Goal: Communication & Community: Participate in discussion

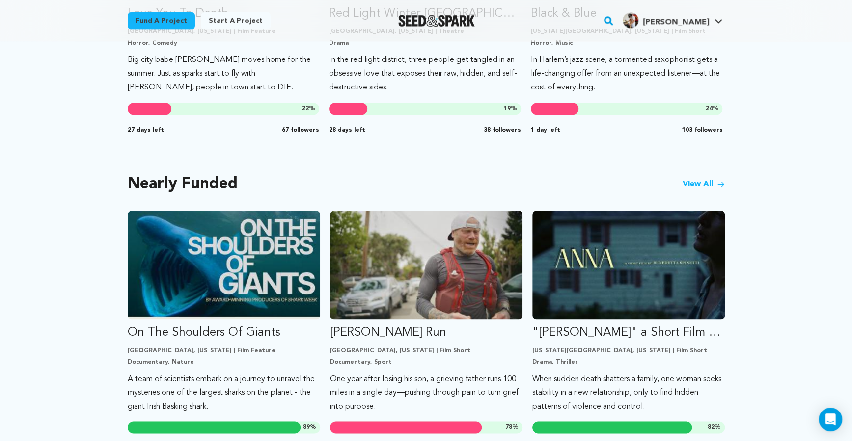
scroll to position [708, 0]
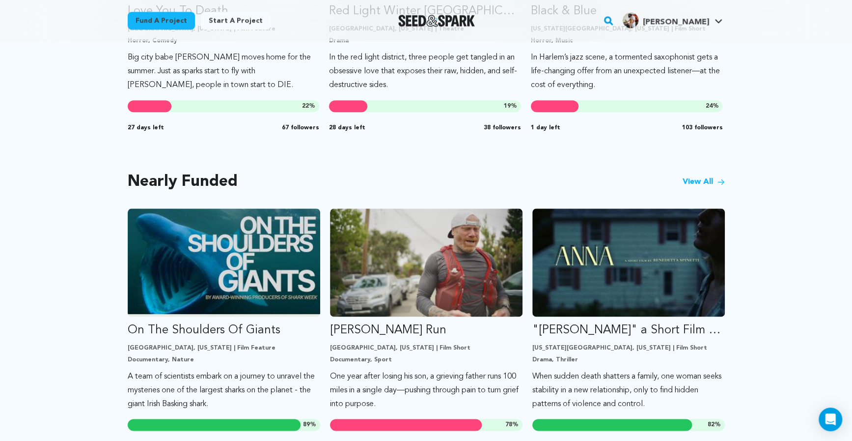
click at [694, 184] on link "View All" at bounding box center [704, 182] width 42 height 12
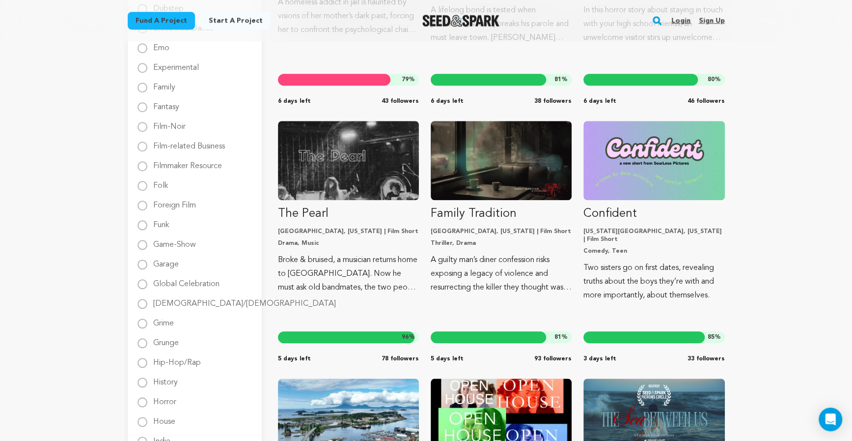
scroll to position [577, 0]
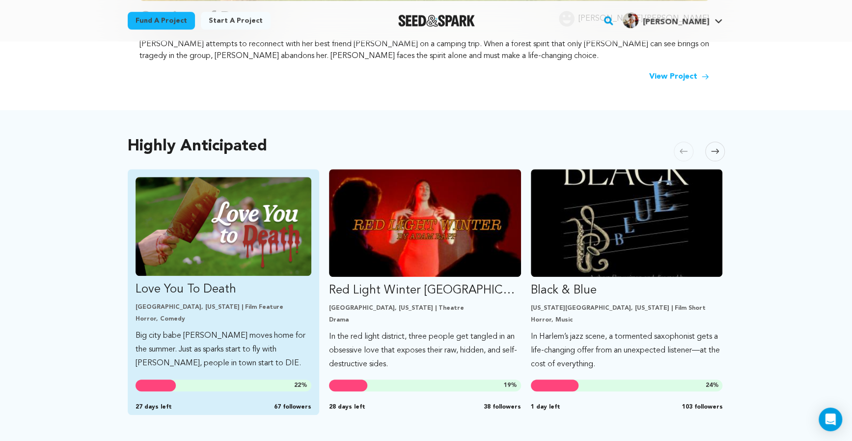
scroll to position [474, 0]
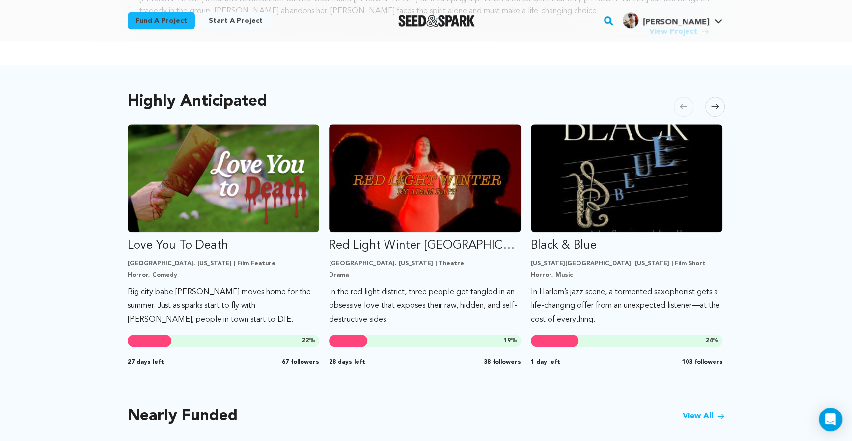
click at [716, 109] on icon at bounding box center [715, 106] width 8 height 7
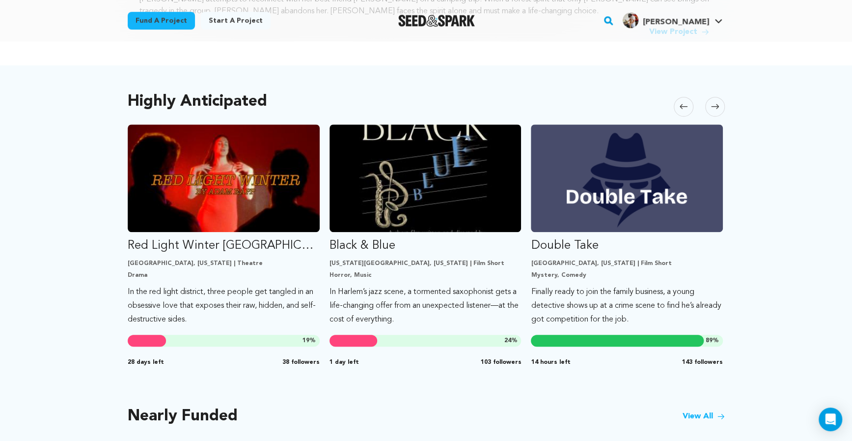
click at [716, 109] on icon at bounding box center [715, 106] width 8 height 7
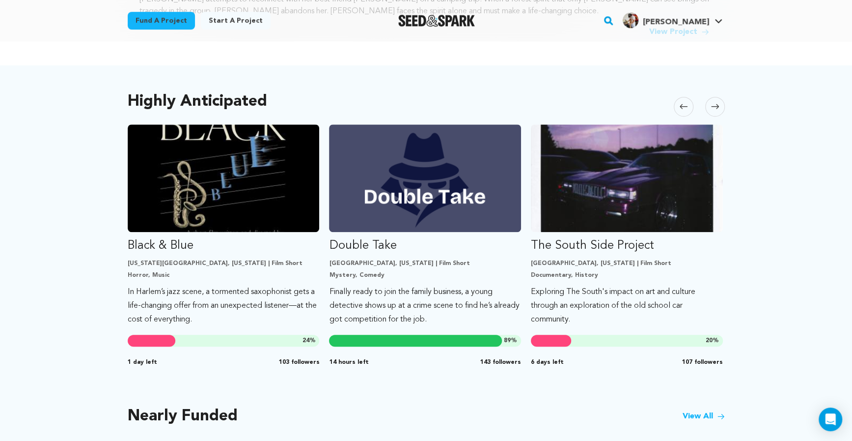
click at [716, 109] on icon at bounding box center [715, 106] width 8 height 7
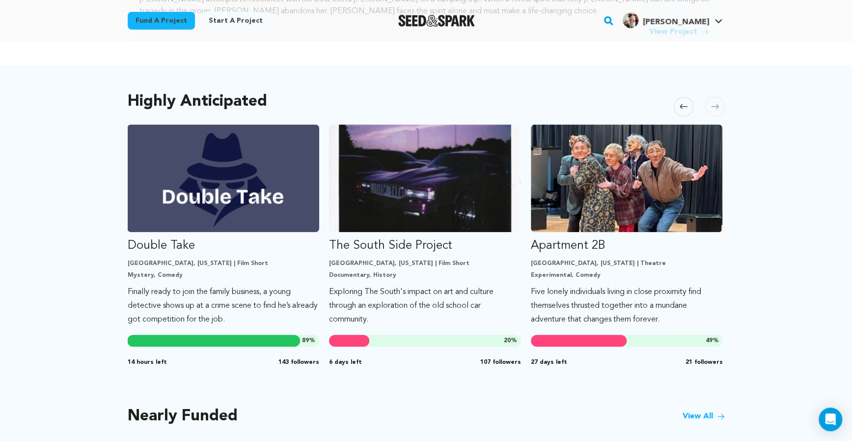
click at [716, 109] on icon at bounding box center [715, 106] width 8 height 7
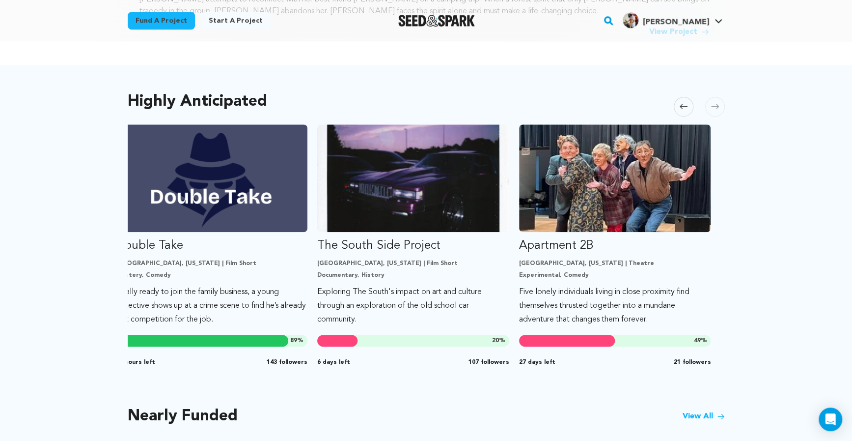
click at [716, 109] on icon at bounding box center [715, 106] width 8 height 7
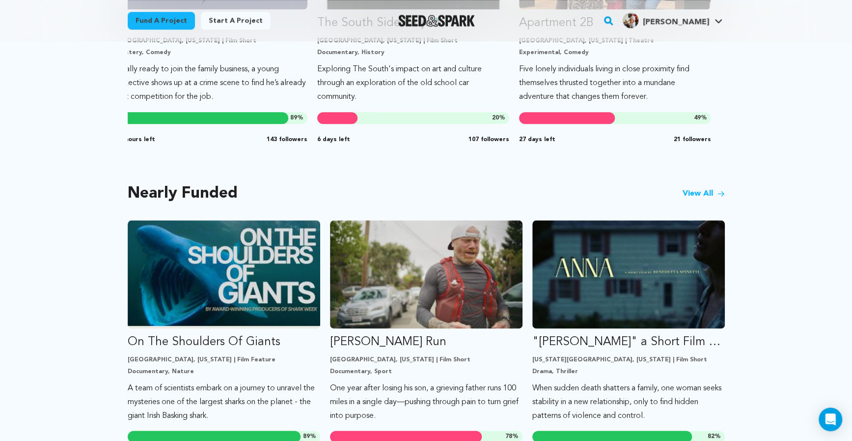
scroll to position [810, 0]
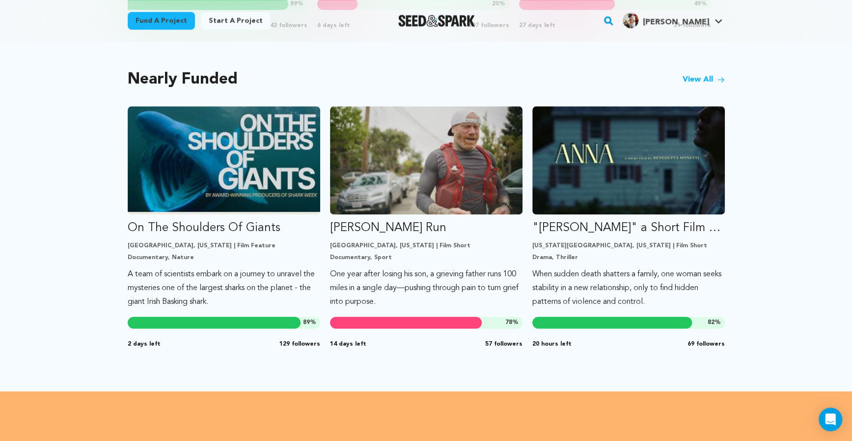
click at [690, 74] on link "View All" at bounding box center [704, 80] width 42 height 12
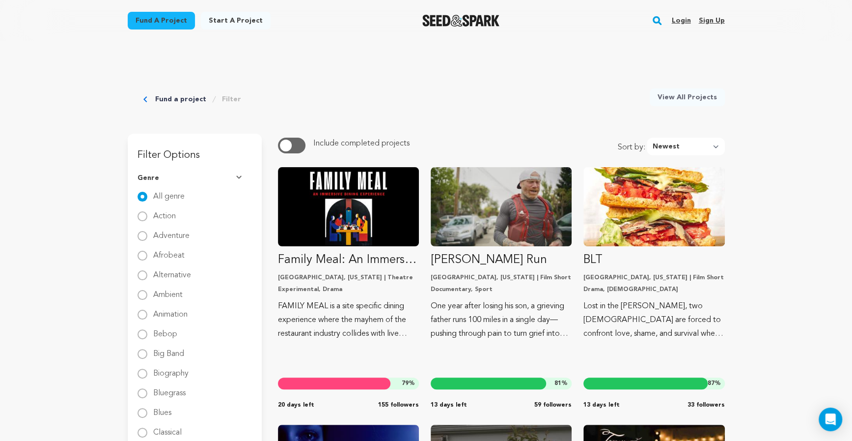
click at [677, 13] on link "Login" at bounding box center [680, 21] width 19 height 16
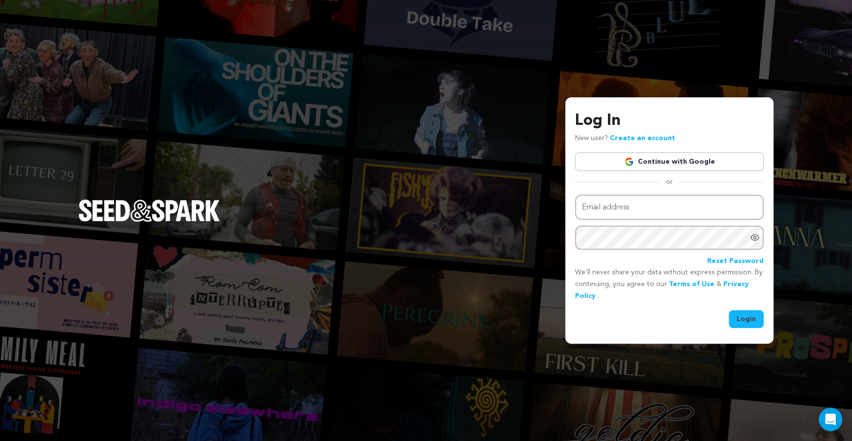
type input "humblebensla@gmail.com"
click at [750, 327] on button "Login" at bounding box center [746, 319] width 35 height 18
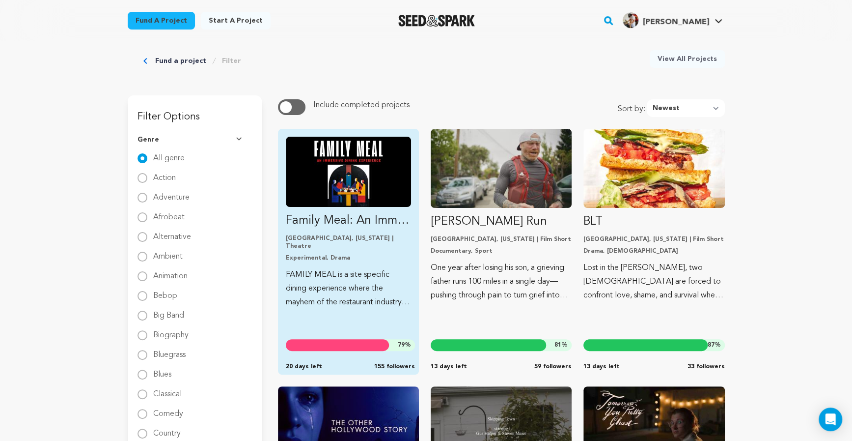
scroll to position [49, 0]
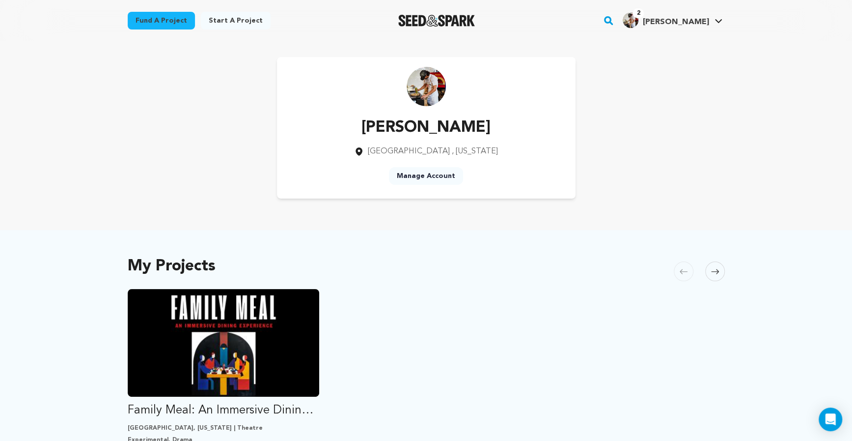
click at [690, 15] on div "2 Ben B." at bounding box center [666, 20] width 86 height 16
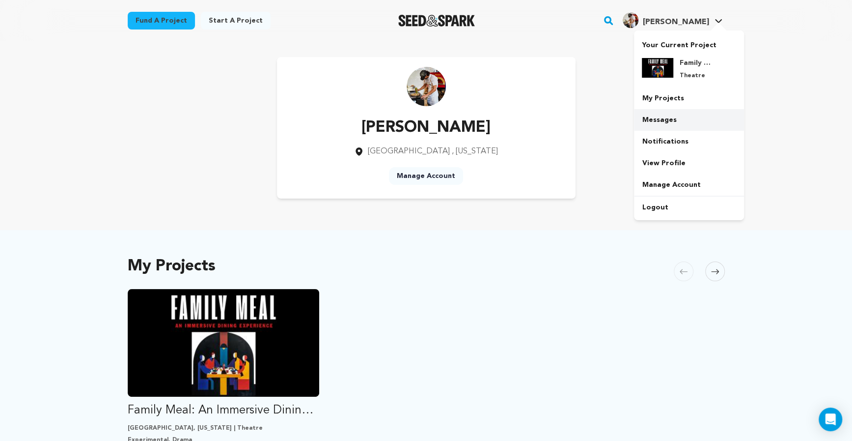
click at [668, 116] on link "Messages" at bounding box center [689, 120] width 110 height 22
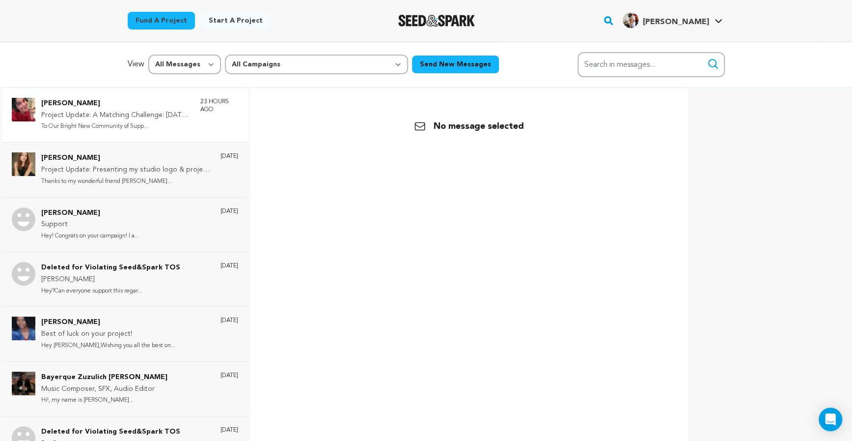
click at [143, 120] on p "Project Update: A Matching Challenge: TODAY August 20th" at bounding box center [115, 116] width 149 height 12
click at [142, 144] on div "Cerridwyn McCaffrey Project Update: Presenting my studio logo & project updates…" at bounding box center [125, 169] width 246 height 55
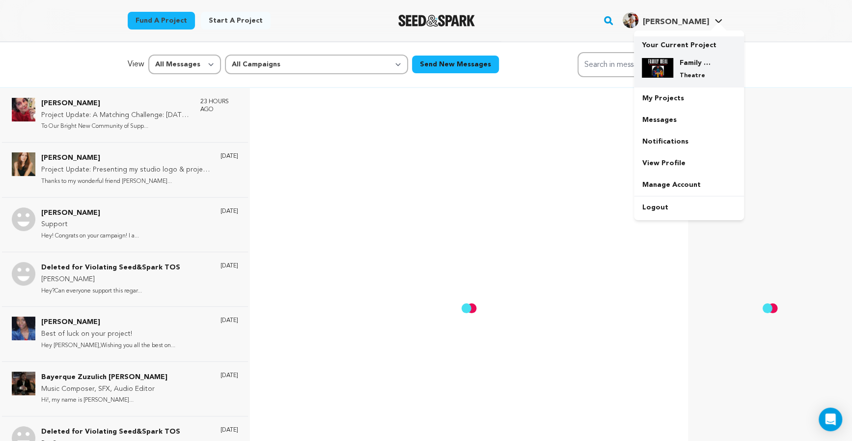
click at [682, 67] on h4 "Family Meal: An Immersive Dining Experience" at bounding box center [696, 63] width 35 height 10
